Goal: Navigation & Orientation: Go to known website

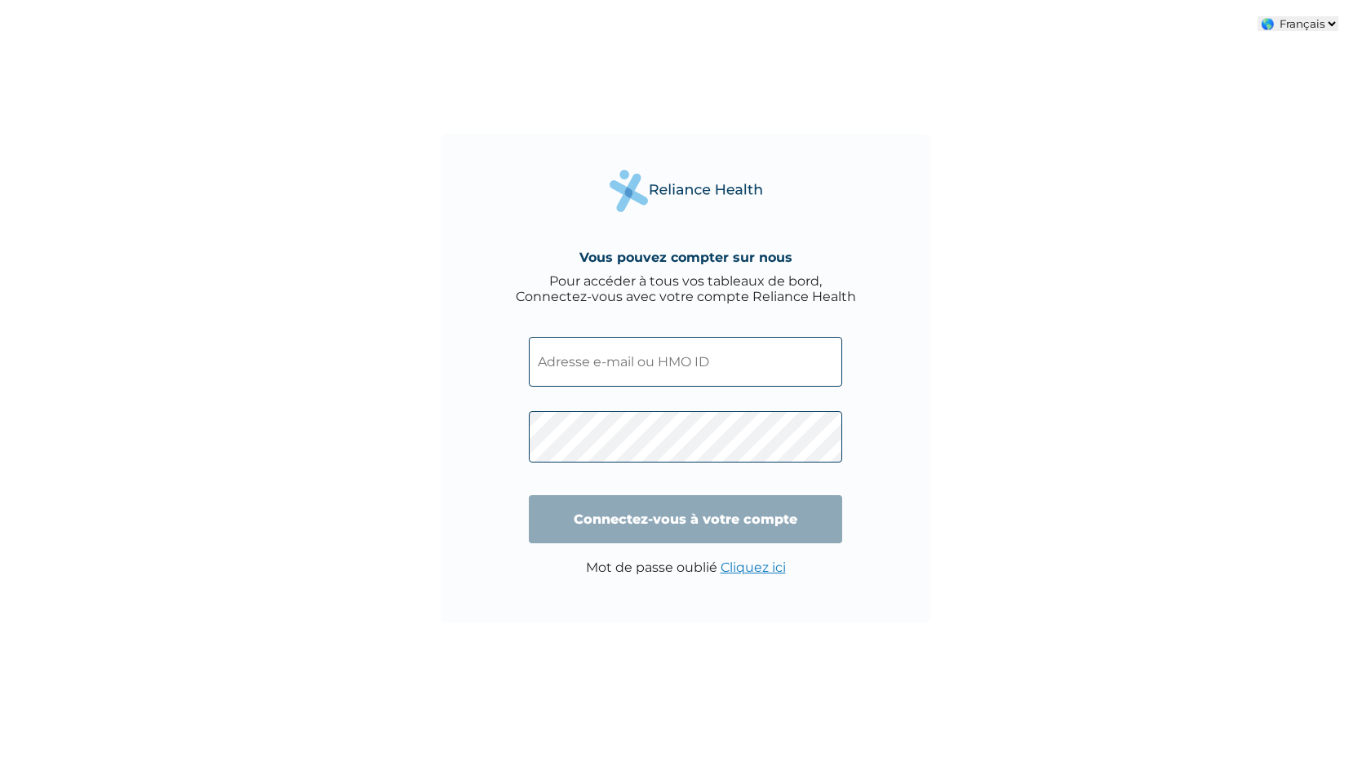
click at [1285, 25] on select "🌎 Français 🌎 English" at bounding box center [1297, 23] width 81 height 15
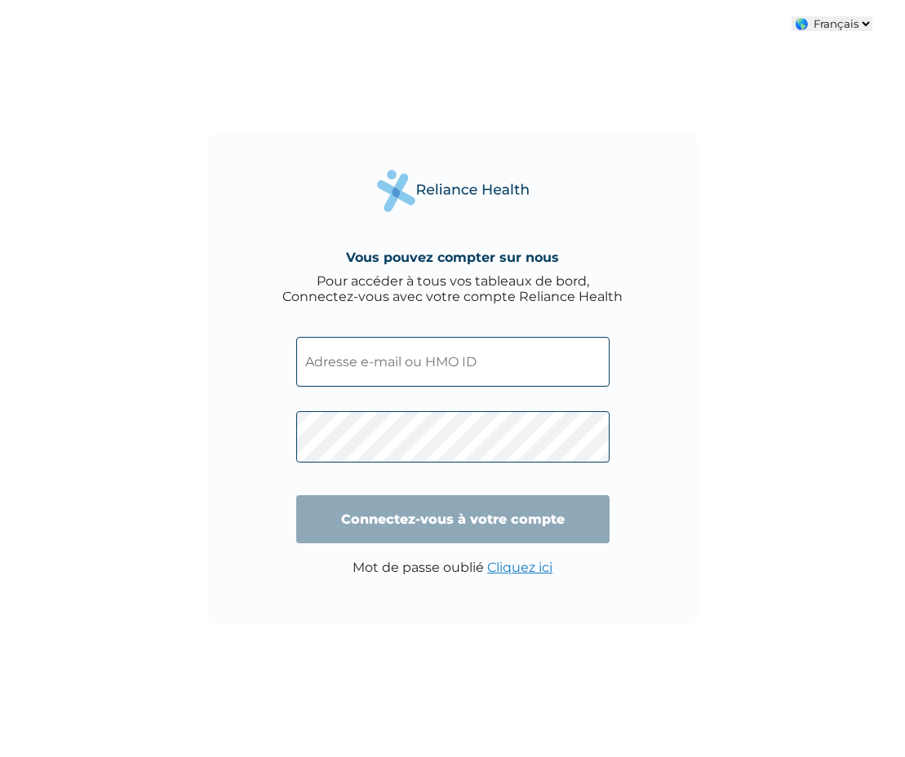
click at [833, 26] on select "🌎 Français 🌎 English" at bounding box center [831, 23] width 81 height 15
click at [834, 24] on select "🌎 Français 🌎 English" at bounding box center [831, 23] width 81 height 15
select select "ENGLISH"
click at [791, 16] on select "🌎 Français 🌎 English" at bounding box center [831, 23] width 81 height 15
type input "Login"
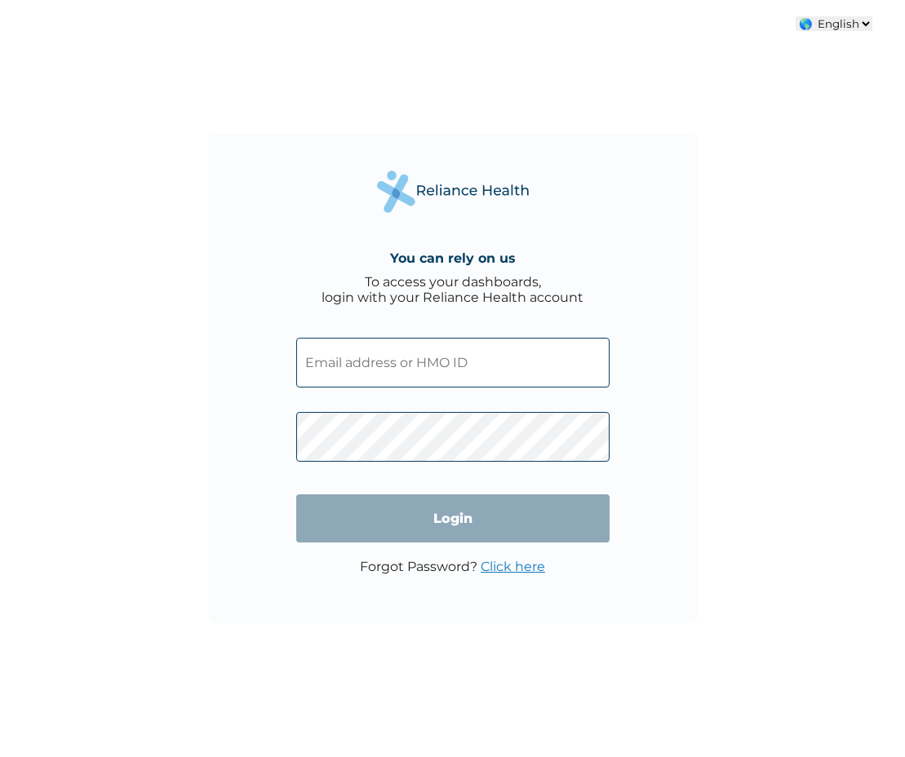
select select "ENGLISH"
click at [850, 17] on select "🌎 French 🌎 English" at bounding box center [834, 23] width 77 height 15
click at [822, 20] on select "🌎 French 🌎 English" at bounding box center [834, 23] width 77 height 15
click at [845, 24] on select "🌎 French 🌎 English" at bounding box center [834, 23] width 77 height 15
click at [826, 30] on select "🌎 French 🌎 English" at bounding box center [834, 23] width 77 height 15
